Goal: Information Seeking & Learning: Learn about a topic

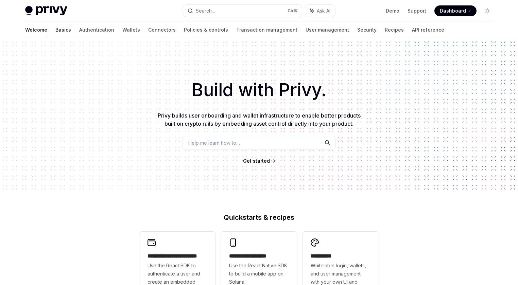
click at [55, 28] on link "Basics" at bounding box center [63, 30] width 16 height 16
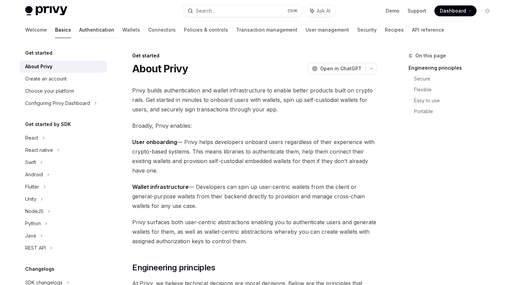
click at [79, 27] on link "Authentication" at bounding box center [96, 30] width 35 height 16
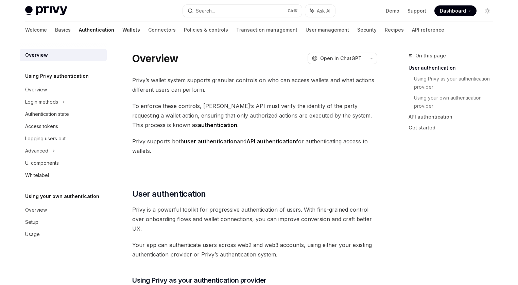
click at [122, 29] on link "Wallets" at bounding box center [131, 30] width 18 height 16
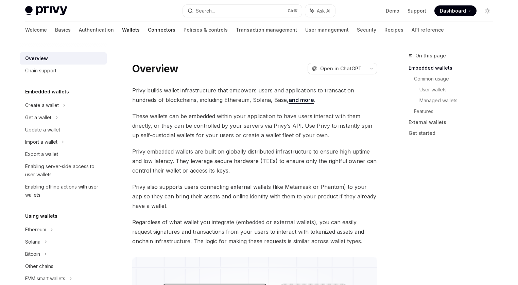
click at [148, 27] on link "Connectors" at bounding box center [162, 30] width 28 height 16
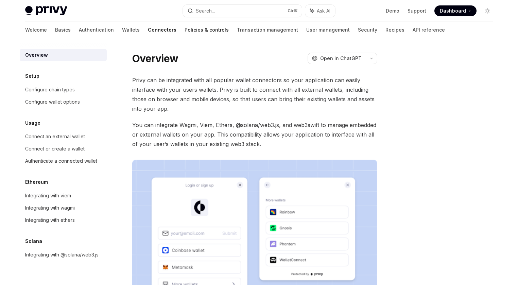
click at [184, 30] on link "Policies & controls" at bounding box center [206, 30] width 44 height 16
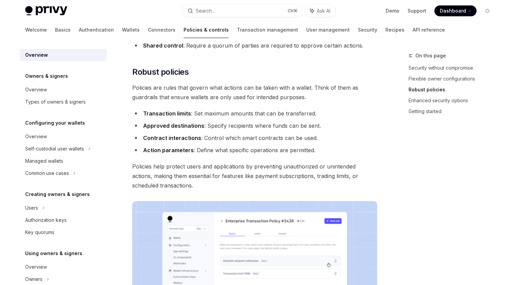
scroll to position [237, 0]
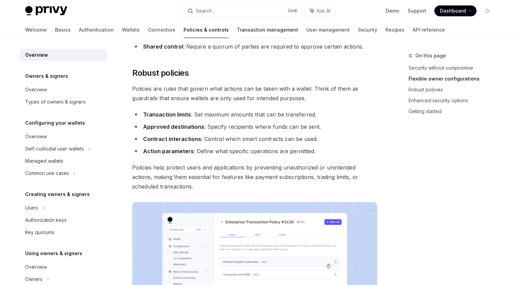
click at [237, 30] on link "Transaction management" at bounding box center [267, 30] width 61 height 16
type textarea "*"
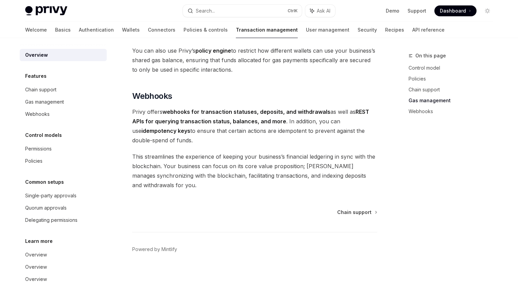
scroll to position [632, 0]
